Goal: Find specific page/section

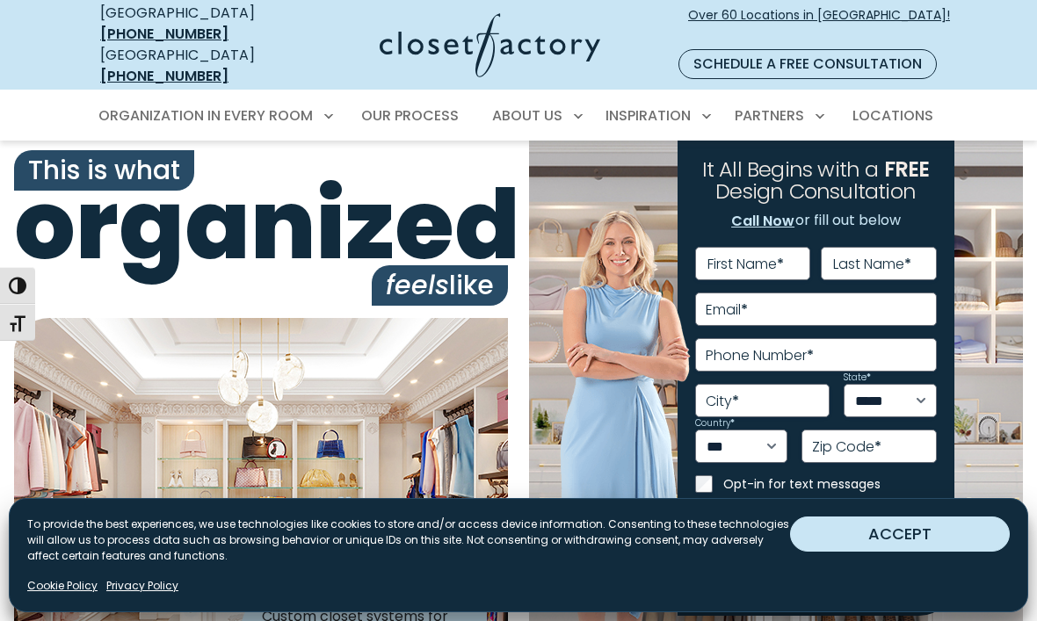
click at [949, 550] on button "ACCEPT" at bounding box center [900, 534] width 220 height 35
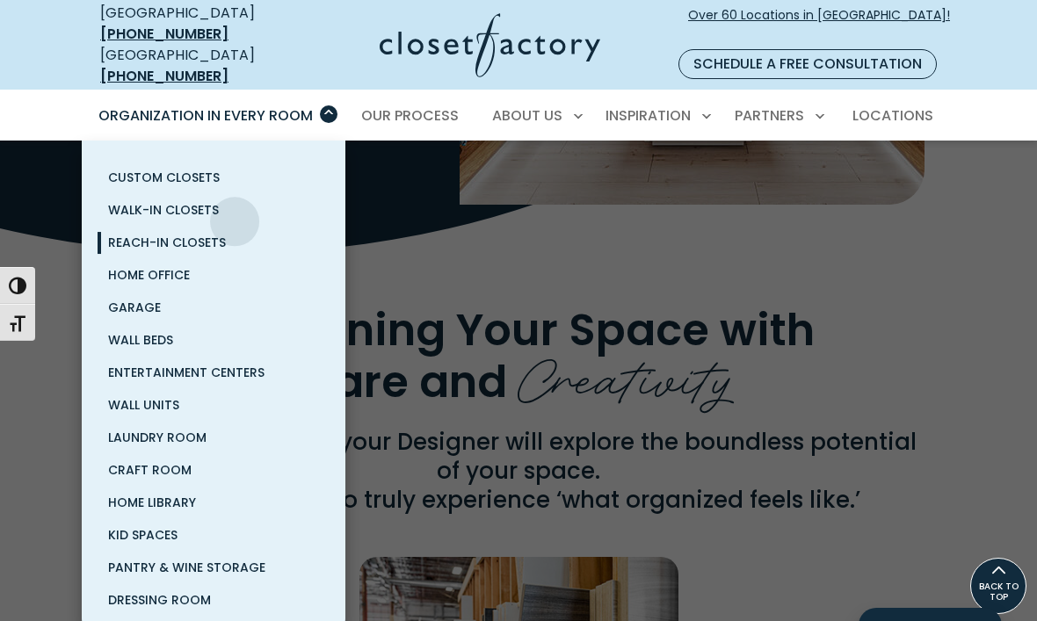
click at [220, 234] on span "Reach-In Closets" at bounding box center [167, 243] width 118 height 18
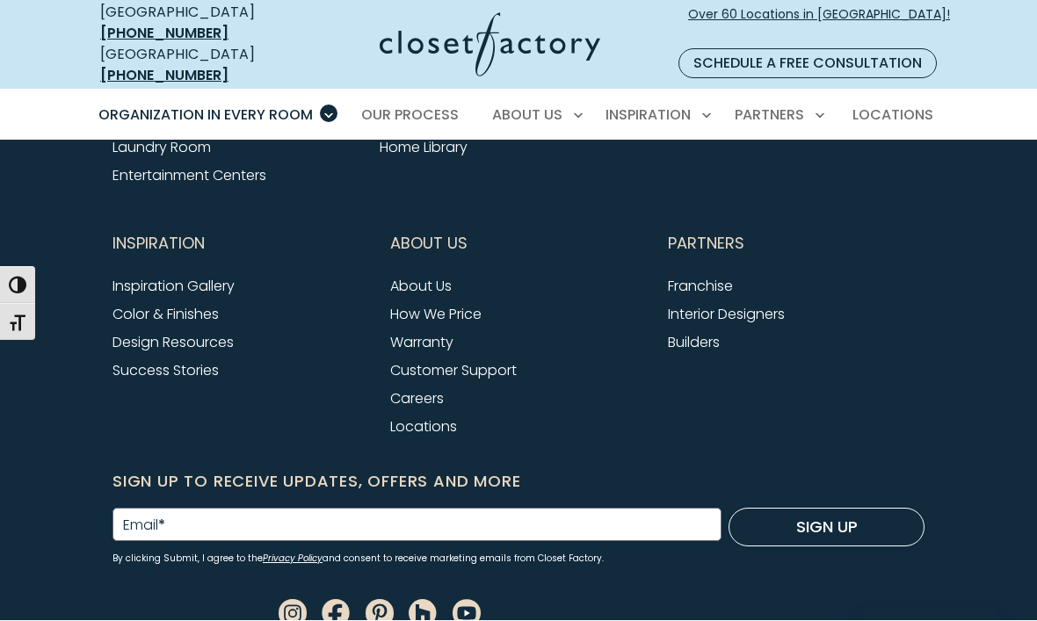
scroll to position [5800, 0]
